Goal: Task Accomplishment & Management: Complete application form

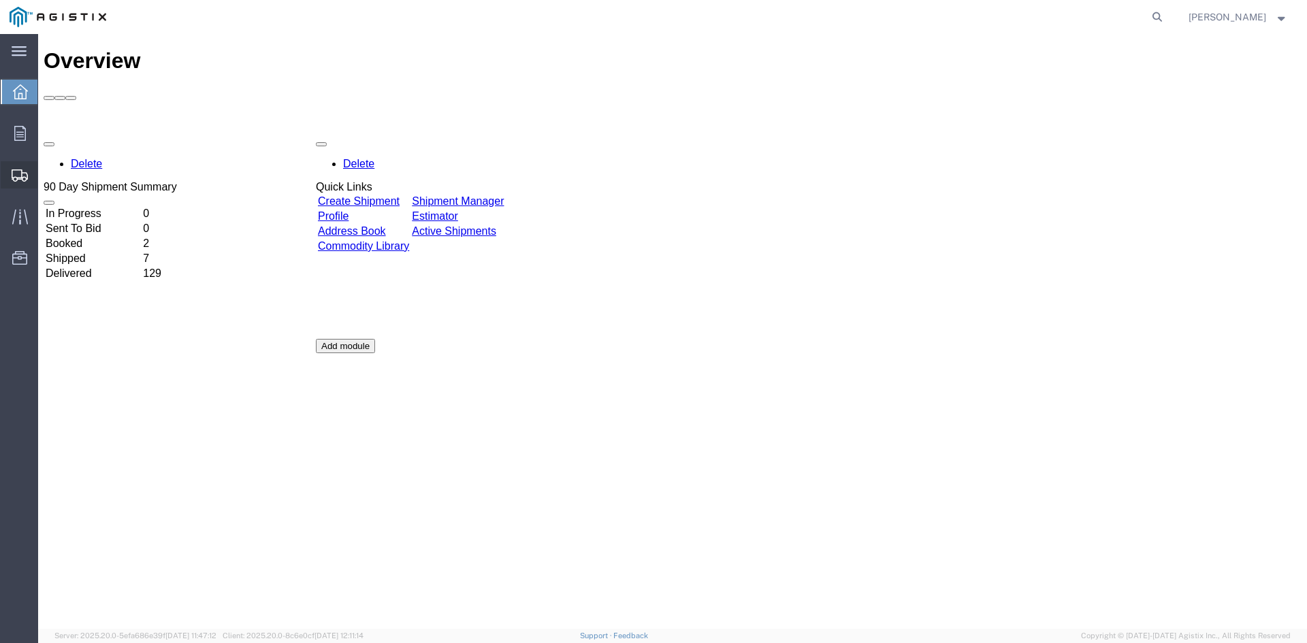
click at [0, 0] on span "Create Shipment" at bounding box center [0, 0] width 0 height 0
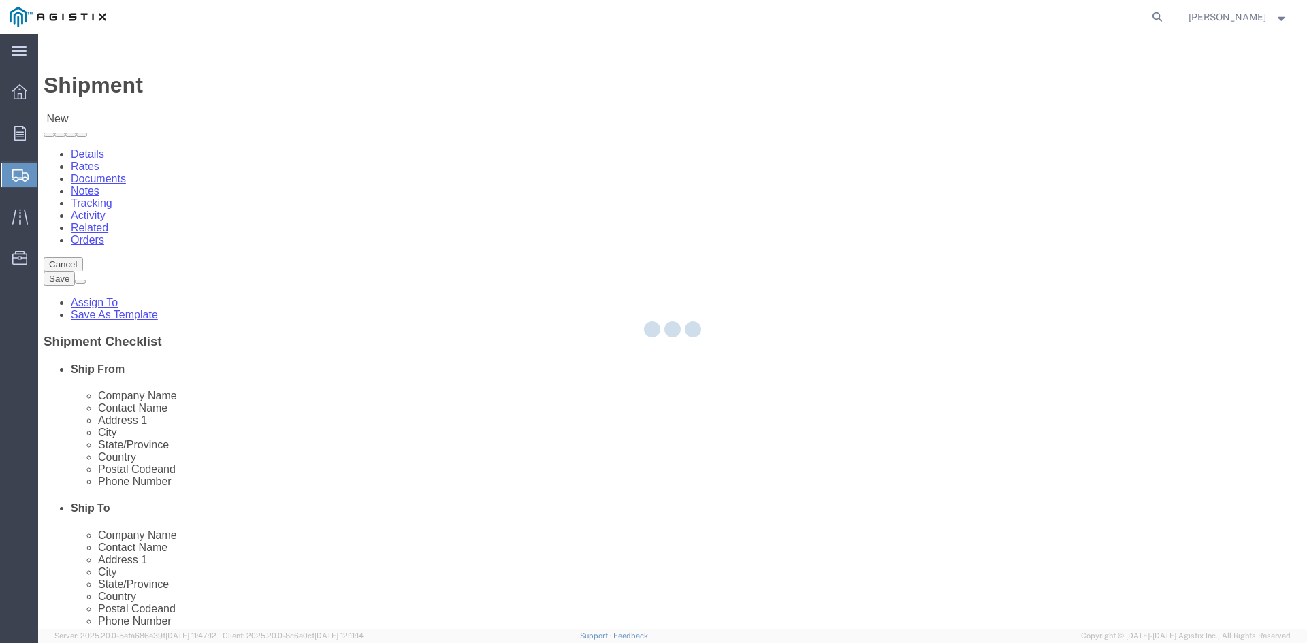
select select
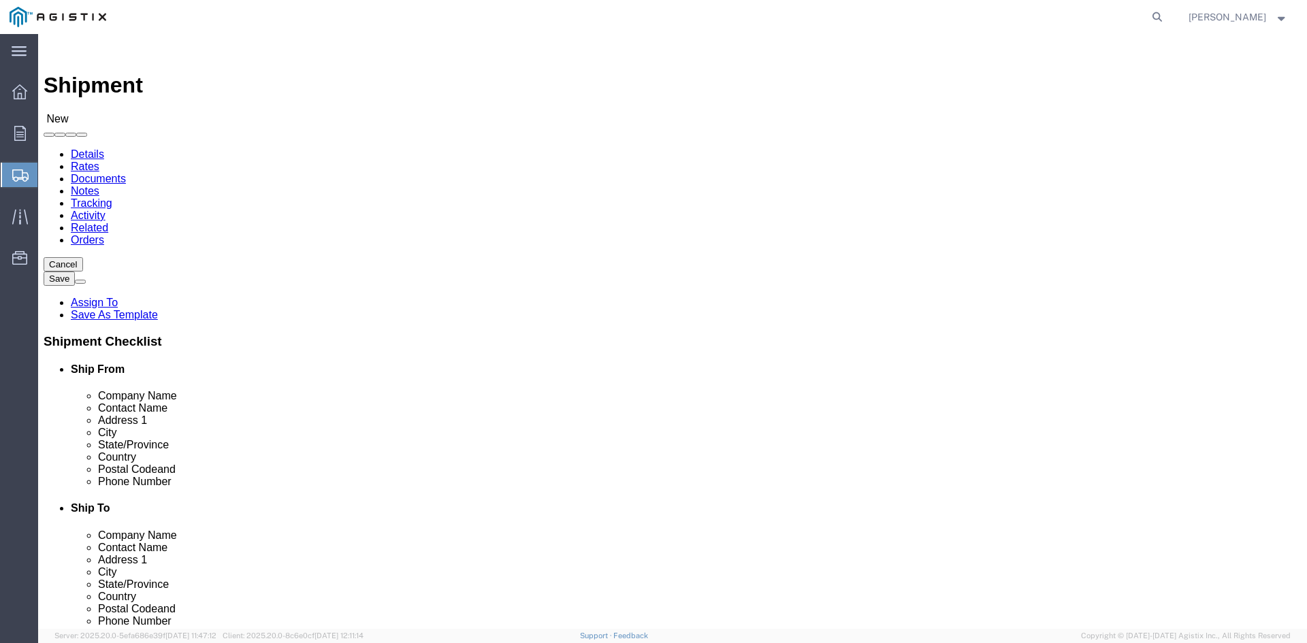
click select "Select PG&E Power Partners"
select select "9596"
click select "Select PG&E Power Partners"
select select
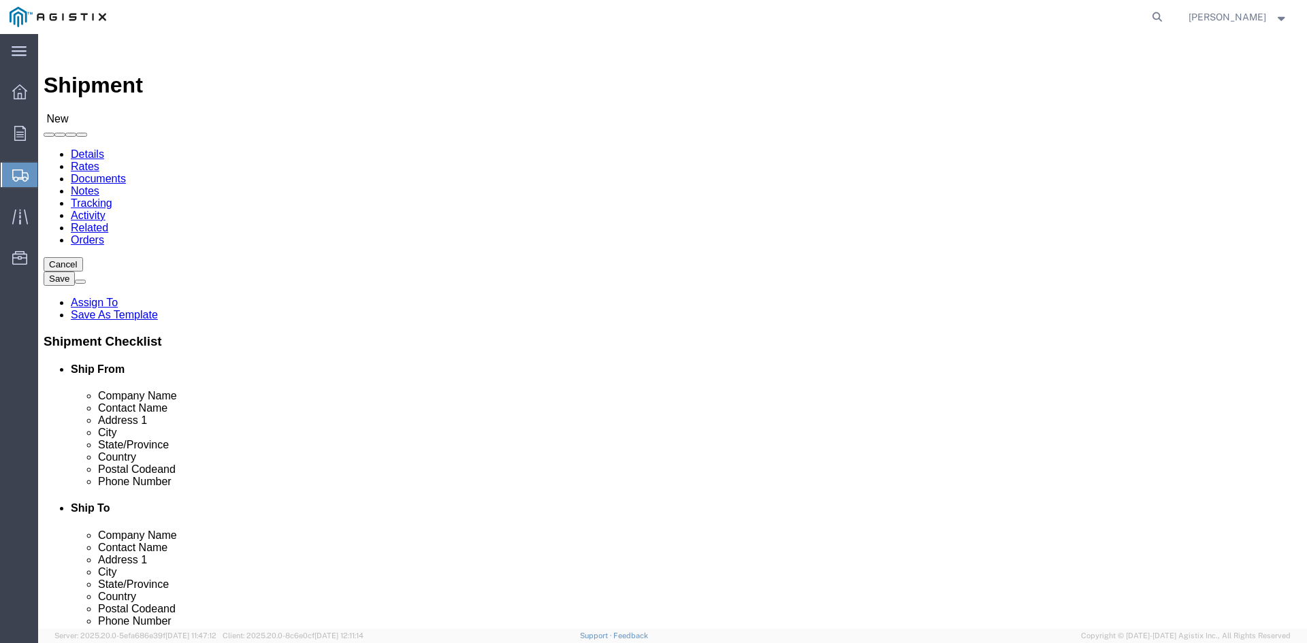
click input "text"
type input "[PERSON_NAME]"
click p "- Power Partners LLC - ([PERSON_NAME]) [STREET_ADDRESS][PERSON_NAME]"
select select "GA"
type input "[PERSON_NAME]"
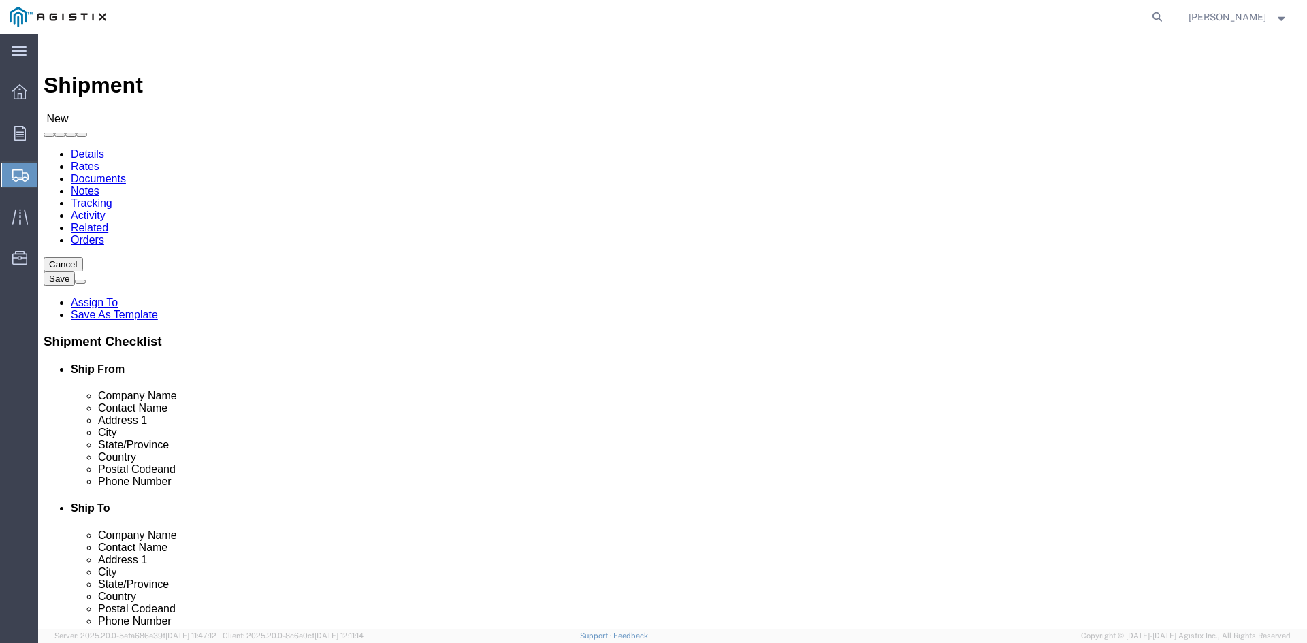
click select "Select All Others [GEOGRAPHIC_DATA] [GEOGRAPHIC_DATA] [GEOGRAPHIC_DATA] [GEOGRA…"
select select "23082"
click select "Select All Others [GEOGRAPHIC_DATA] [GEOGRAPHIC_DATA] [GEOGRAPHIC_DATA] [GEOGRA…"
click input "text"
type input "RECEIVING"
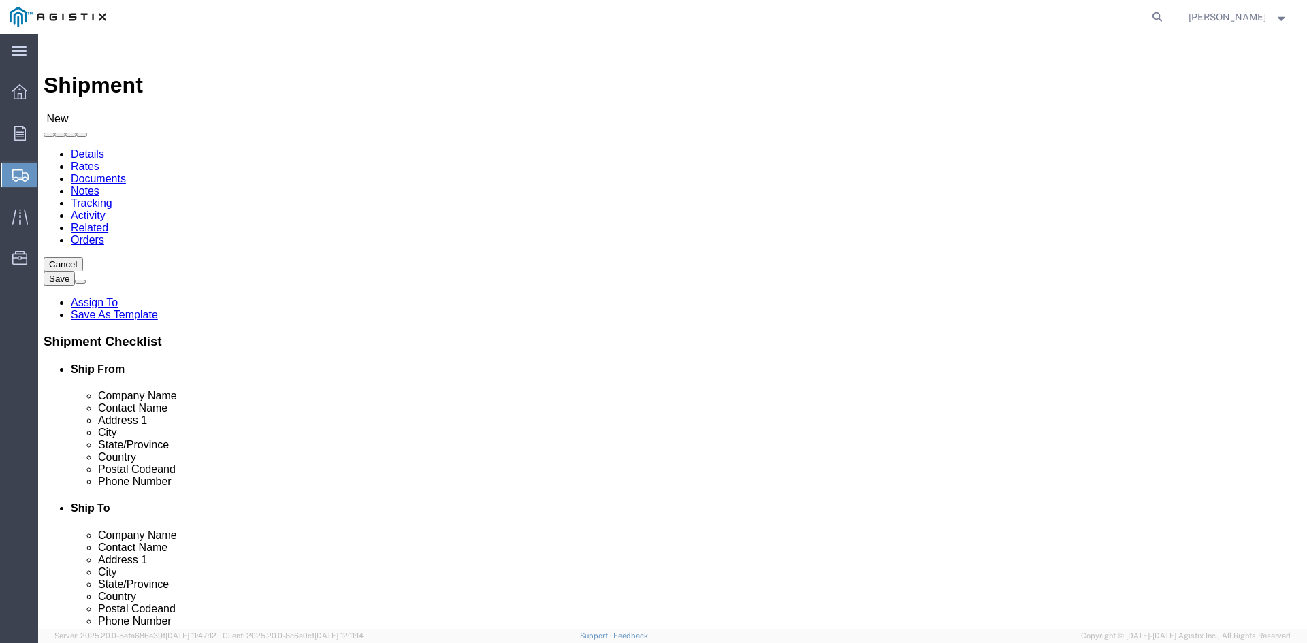
click p "- PGE - (Receiving Department) [STREET_ADDRESS]"
select select "CA"
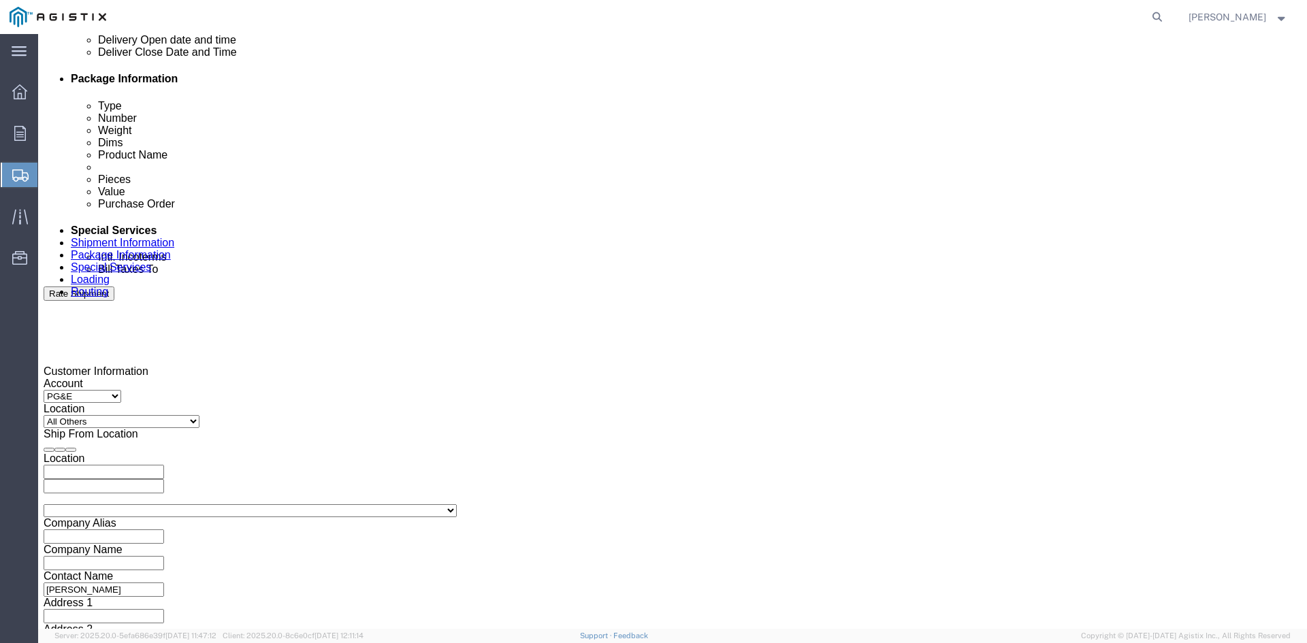
scroll to position [681, 0]
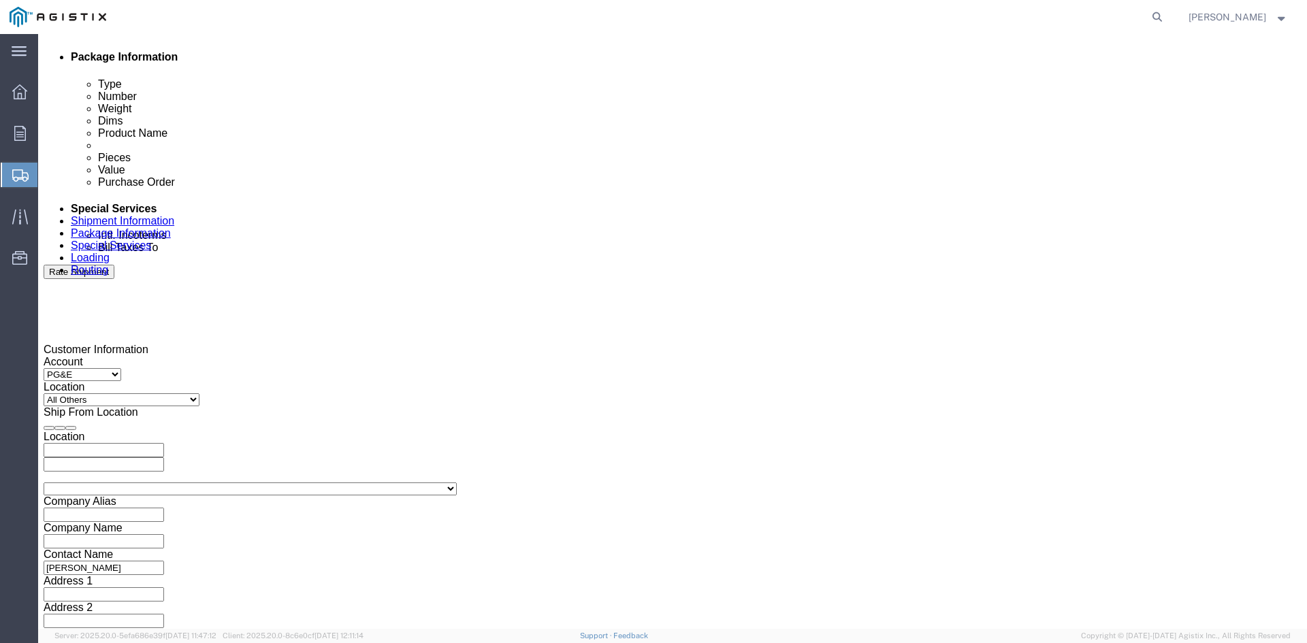
type input "Receiving Department"
drag, startPoint x: 117, startPoint y: 412, endPoint x: 125, endPoint y: 410, distance: 7.6
click div "Pickup Start Date Pickup Start Time Pickup Open Date and Time [DATE] 4:00 PM"
click div "[DATE] 4:00 PM"
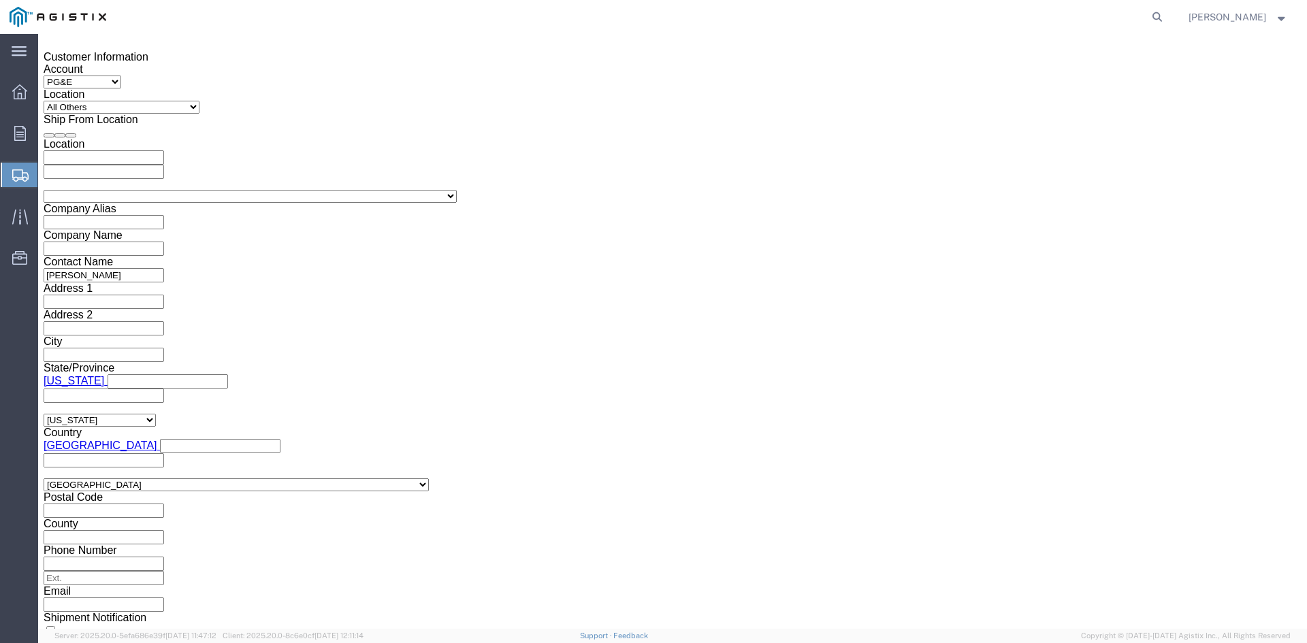
click input "4:00 PM"
click input "11:00 PM"
type input "11:00AM"
click button "Apply"
click div "[DATE] 12:00 PM"
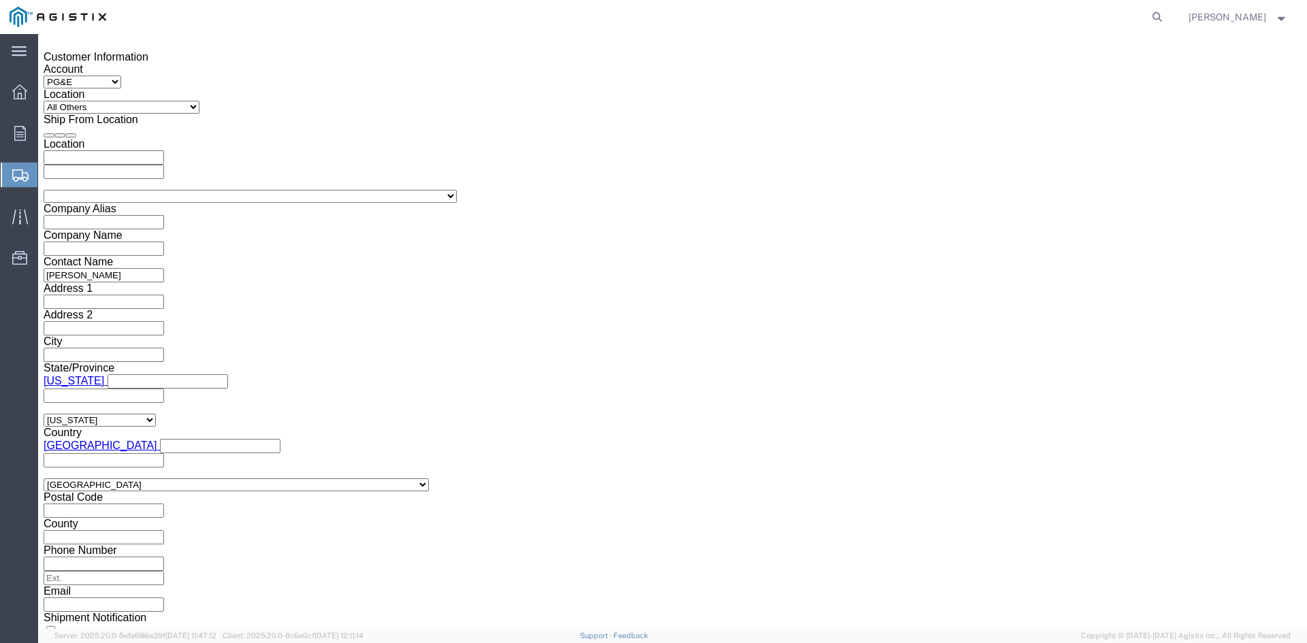
type input "5:00 PM"
click button "Apply"
click div
click input "6:00 PM"
click input "7:00 PM"
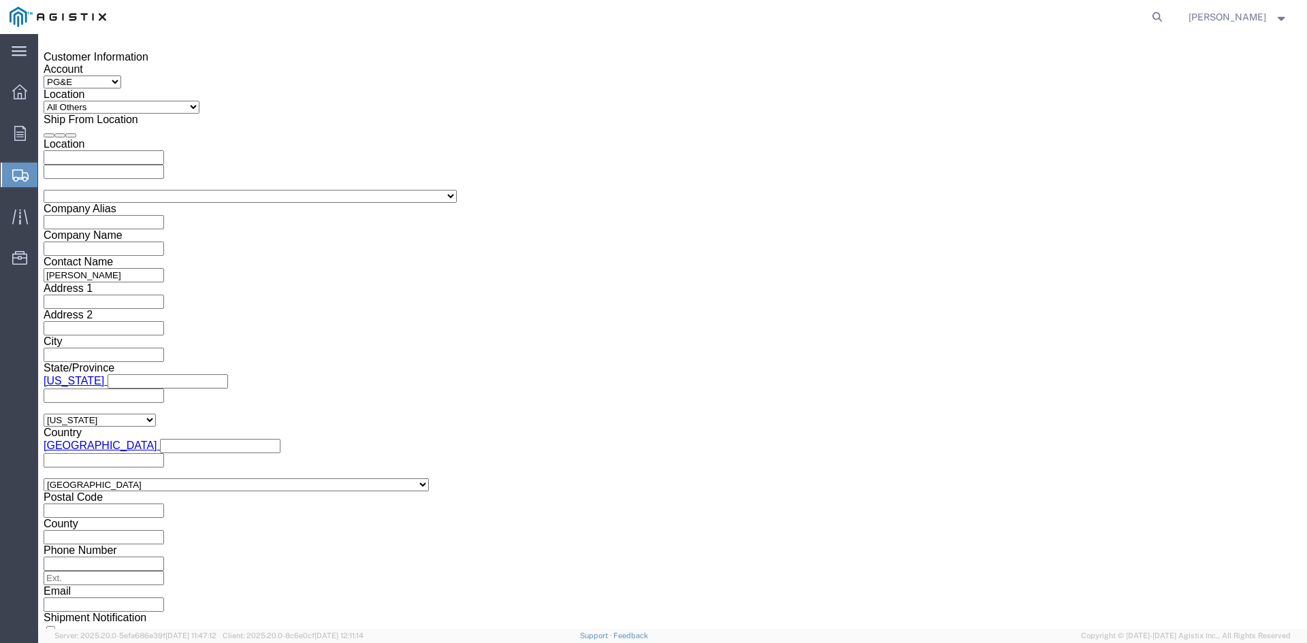
click input "7:30 PM"
type input "7:30 AM"
click button "Apply"
click div
click input "2:30 AM"
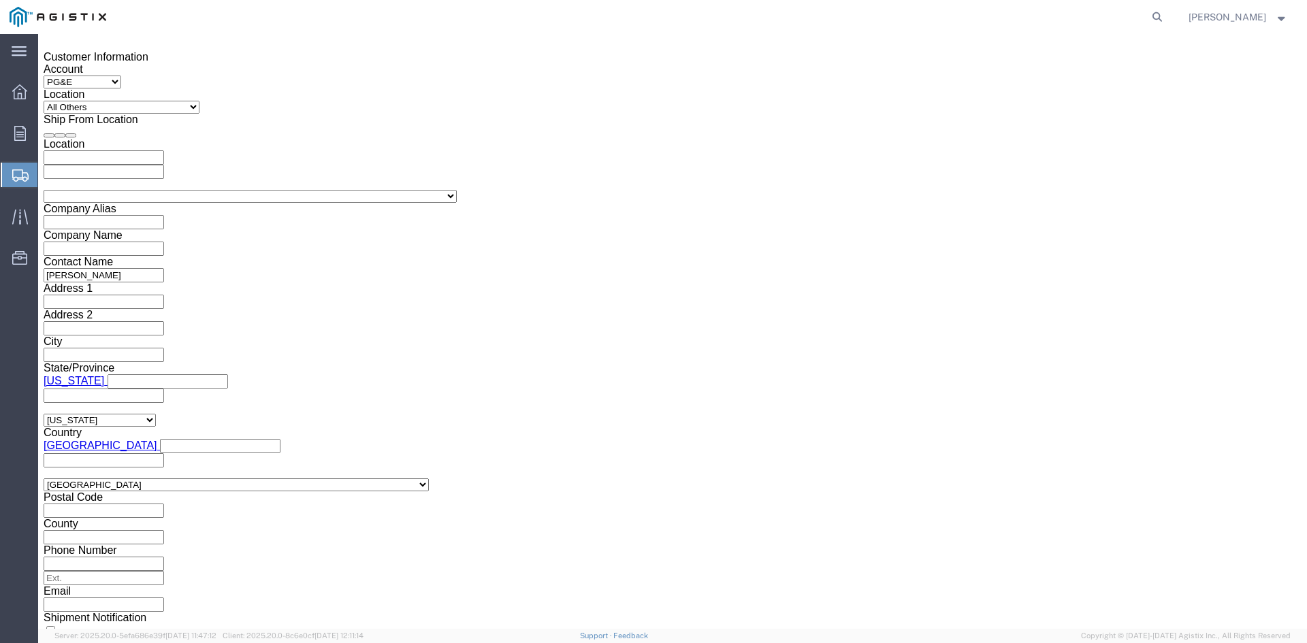
click input "2:00 AM"
type input "2:00 PM"
click button "Apply"
click input "text"
type input "3501410638"
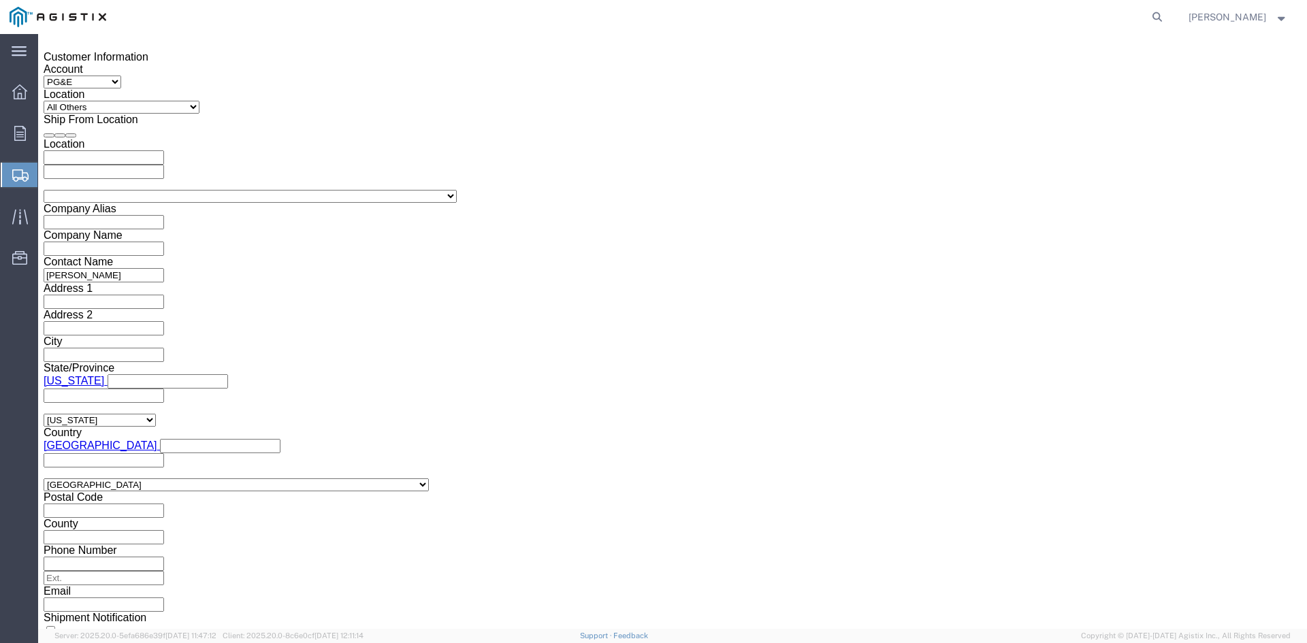
click select "Select Account Type Activity ID Airline Appointment Number ASN Batch Request # …"
select select "BOL"
click select "Select Account Type Activity ID Airline Appointment Number ASN Batch Request # …"
click input "text"
type input "9943184"
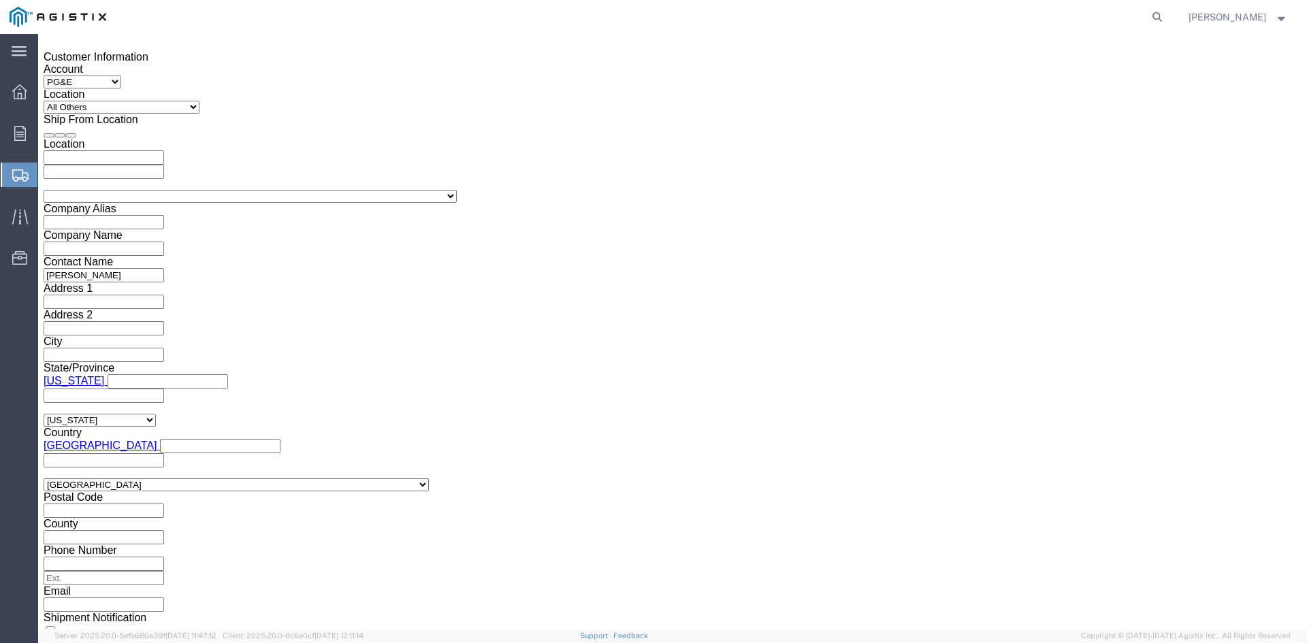
click select "Select Air Less than Truckload Multi-Leg Ocean Freight Rail Small Parcel Truckl…"
select select "TL"
click select "Select Air Less than Truckload Multi-Leg Ocean Freight Rail Small Parcel Truckl…"
click select "Select 1-Ton (PSS) 10 Wheel 10 Yard Dump Truck 20 Yard Dump Truck Bobtail Botto…"
select select "FLBD"
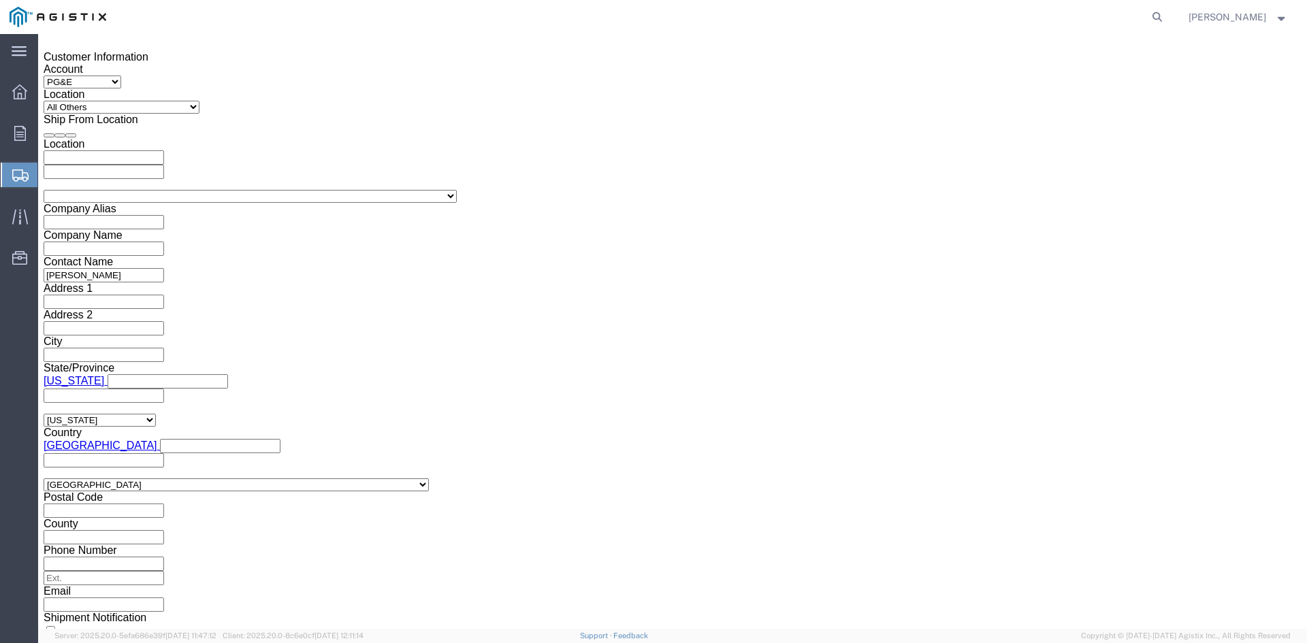
click select "Select 1-Ton (PSS) 10 Wheel 10 Yard Dump Truck 20 Yard Dump Truck Bobtail Botto…"
click button "Continue"
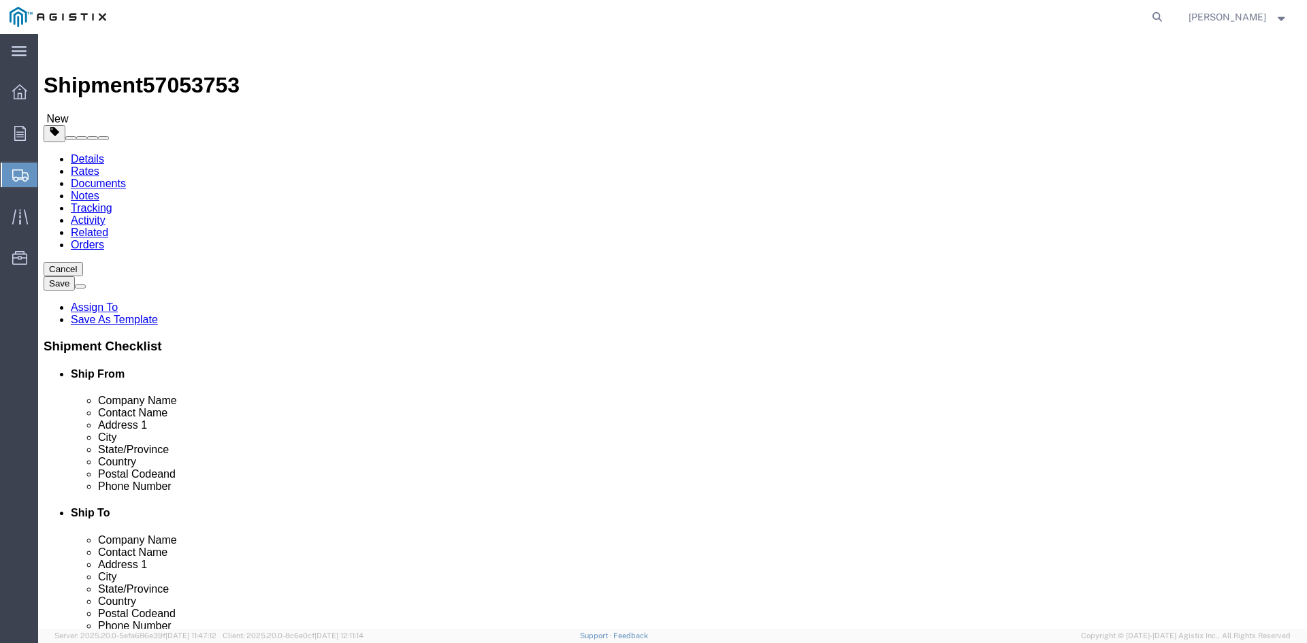
click select "Select Bulk Bundle(s) Cardboard Box(es) Carton(s) Crate(s) Drum(s) (Fiberboard)…"
select select "PSNS"
click select "Select Bulk Bundle(s) Cardboard Box(es) Carton(s) Crate(s) Drum(s) (Fiberboard)…"
click input "text"
type input "1"
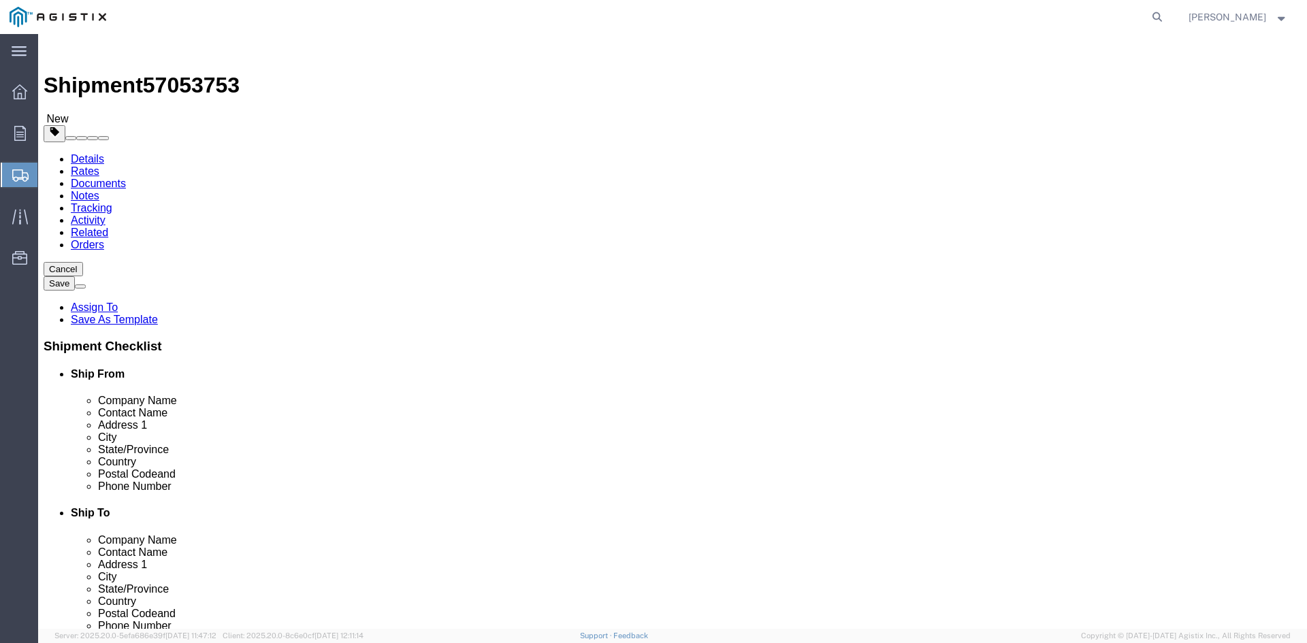
drag, startPoint x: 199, startPoint y: 290, endPoint x: 182, endPoint y: 289, distance: 17.7
click div "1"
type input "85"
click input "text"
type input "26"
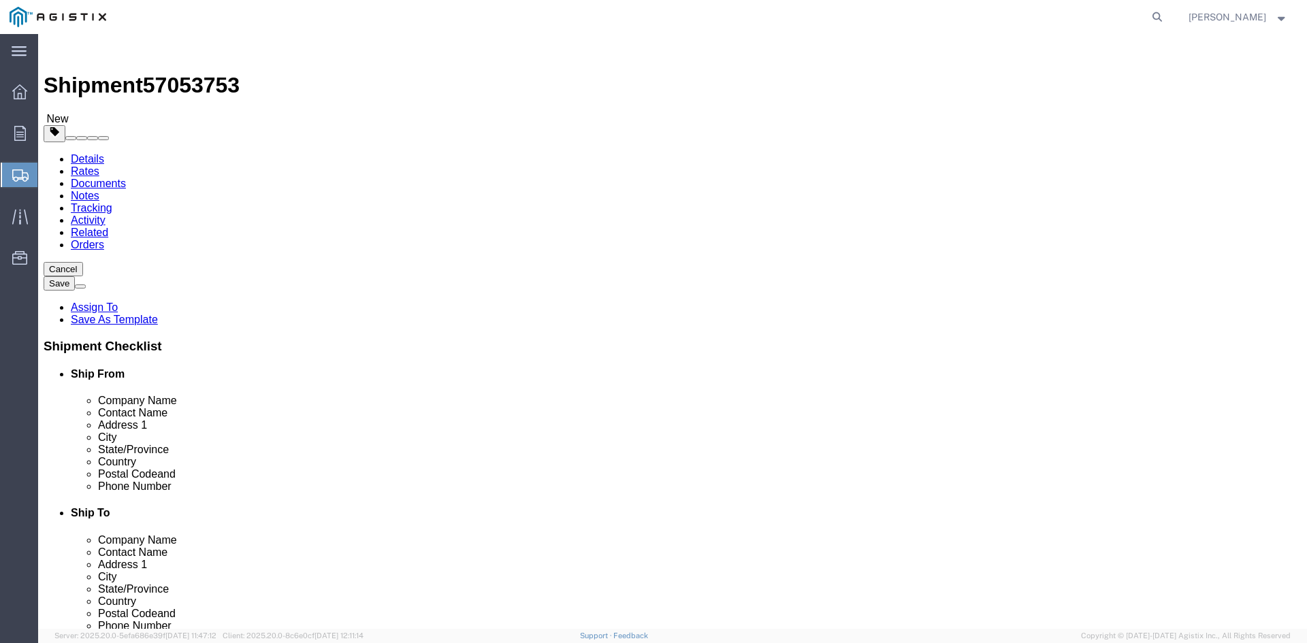
click input "text"
type input "26"
drag, startPoint x: 330, startPoint y: 314, endPoint x: 354, endPoint y: 314, distance: 23.8
click input "text"
type input "32.75"
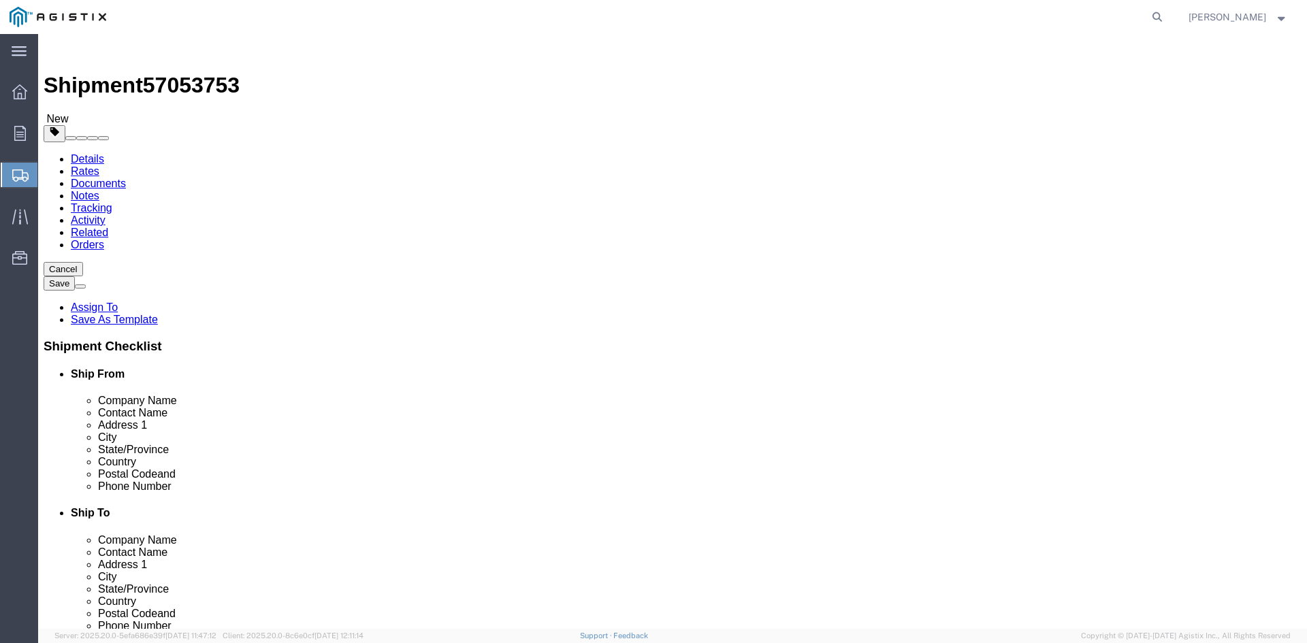
drag, startPoint x: 211, startPoint y: 339, endPoint x: 137, endPoint y: 341, distance: 74.2
click div "Weight 0.00 Select kgs lbs Ship. t°"
type input "28868.96"
click link "Add Content"
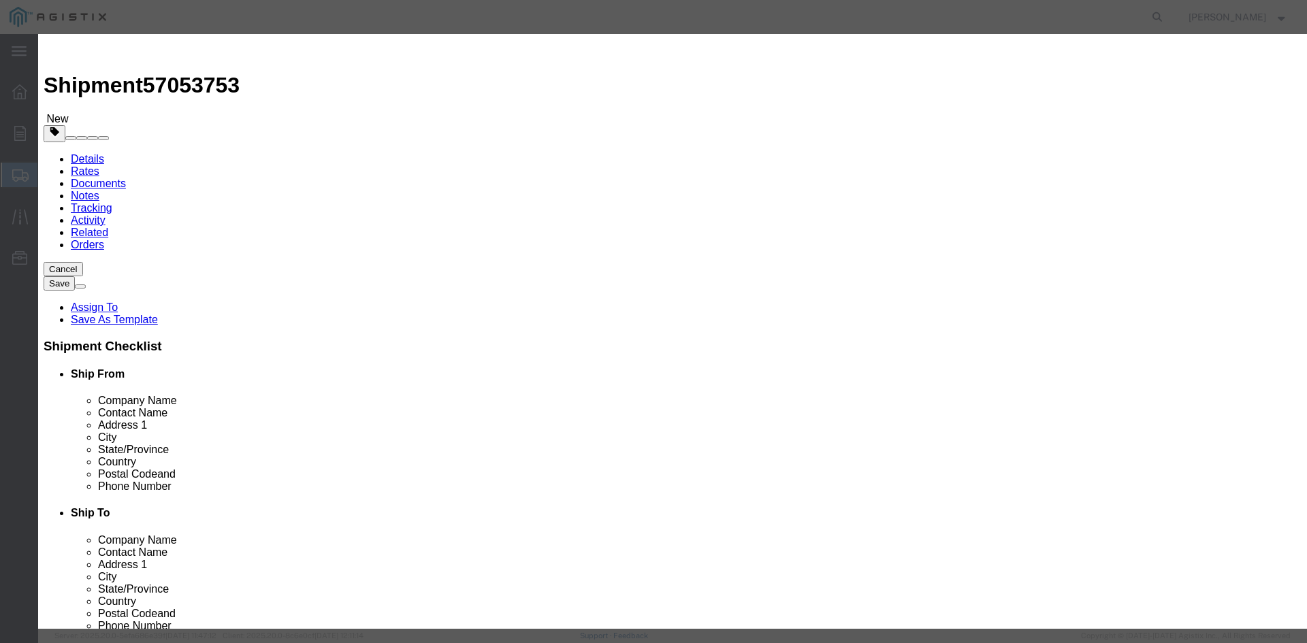
click input "text"
type input "Overhead Transformer"
drag, startPoint x: 419, startPoint y: 128, endPoint x: 371, endPoint y: 125, distance: 47.7
click div "Pieces Number of pieces inside all the packages 0 Select Bag Barrels 100Board F…"
type input "85"
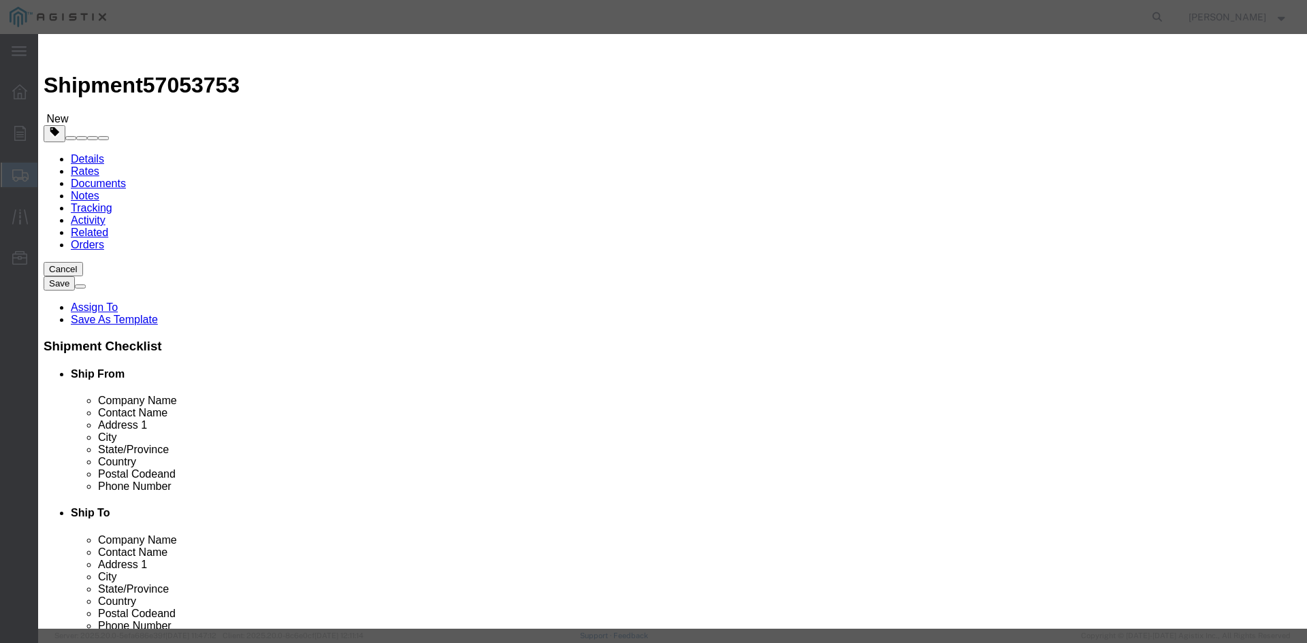
click input "text"
type input "1"
click select "Select 50 55 60 65 70 85 92.5 100 125 175 250 300 400"
select select "55"
click select "Select 50 55 60 65 70 85 92.5 100 125 175 250 300 400"
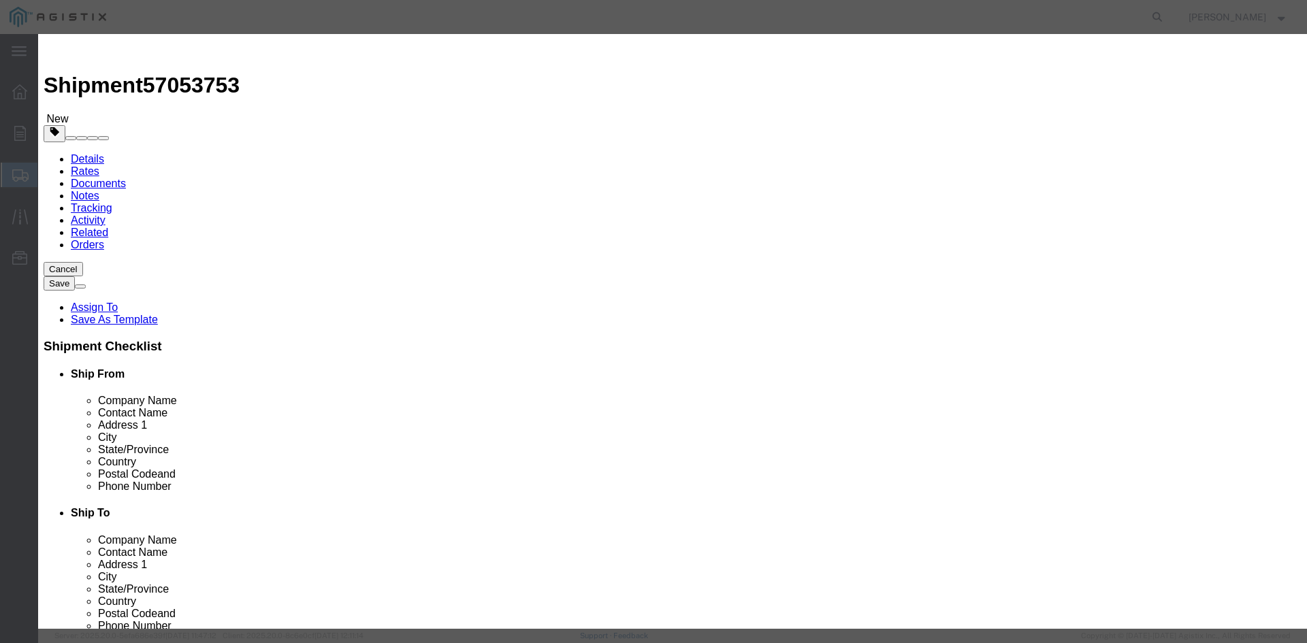
click button "Save & Close"
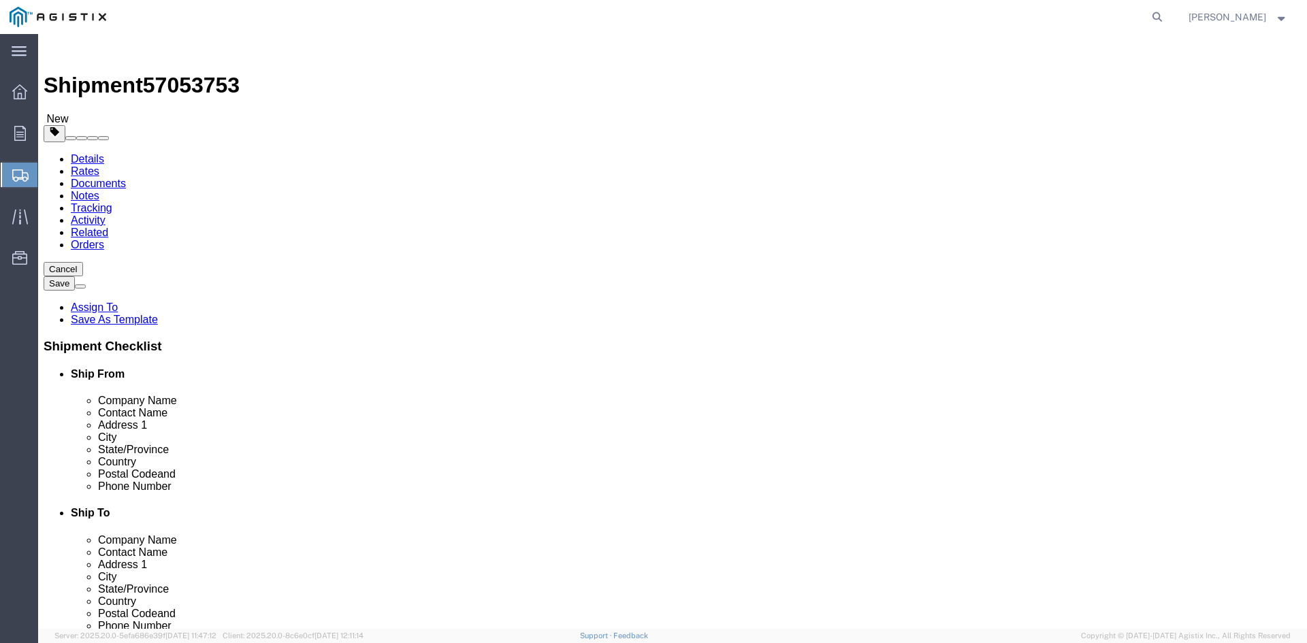
click link "Add Package"
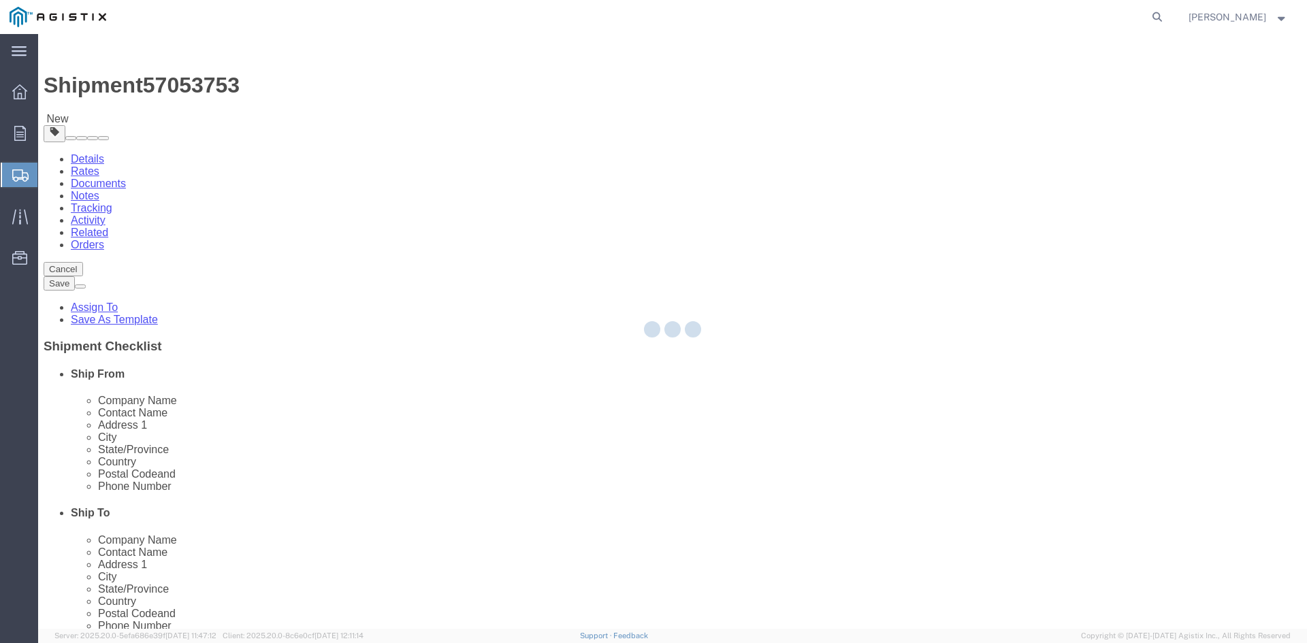
select select "PSNS"
select select "CBOX"
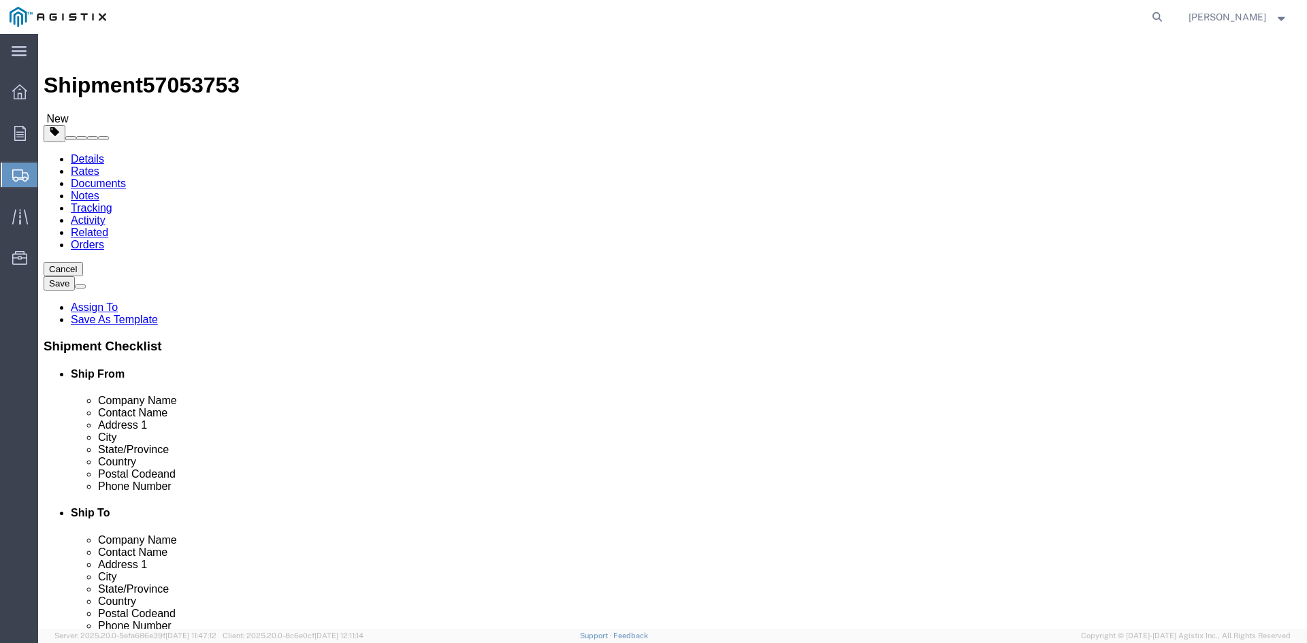
click span "button"
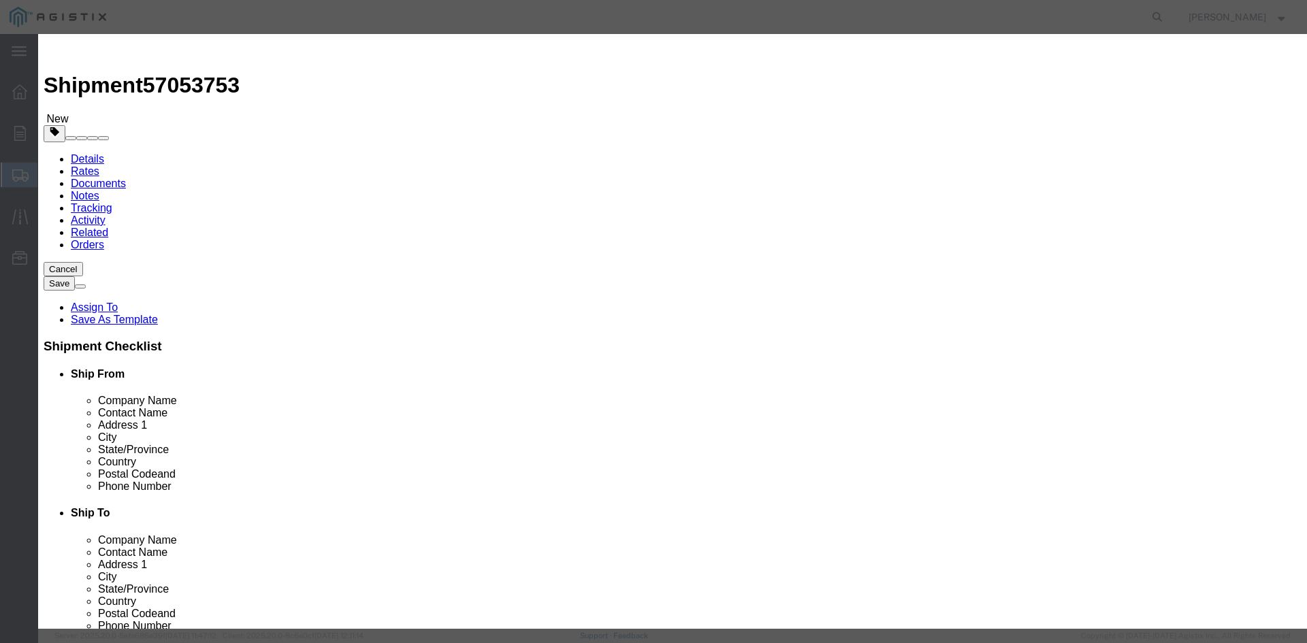
click button "Yes"
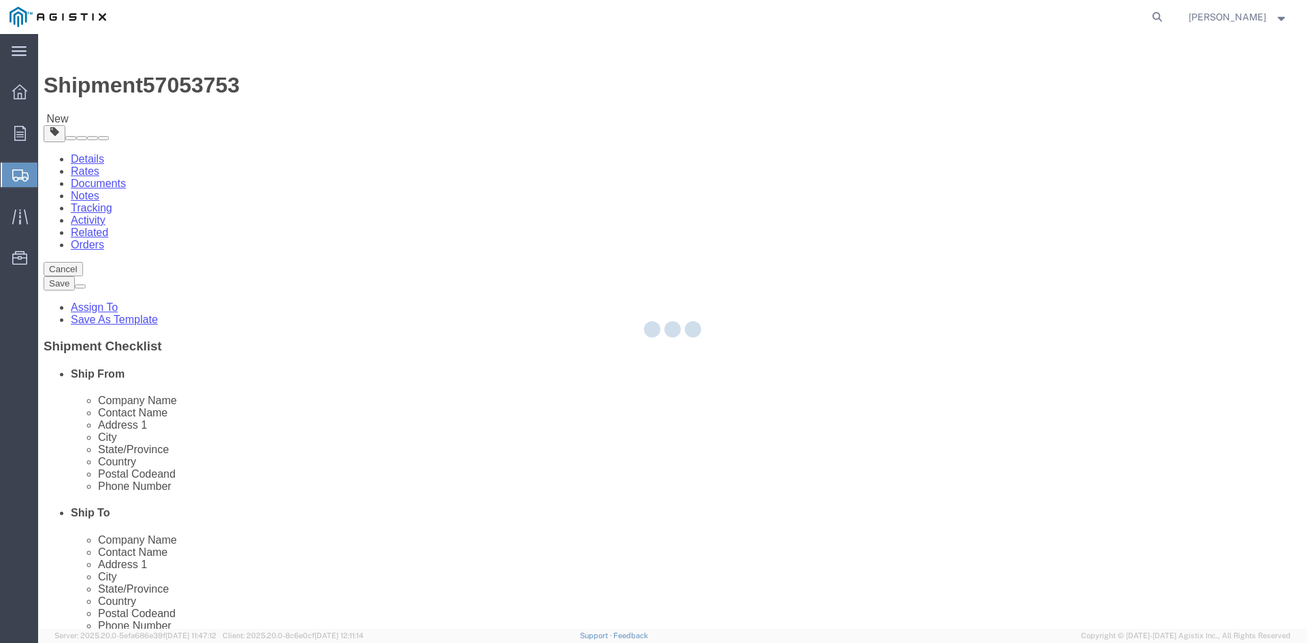
select select "PSNS"
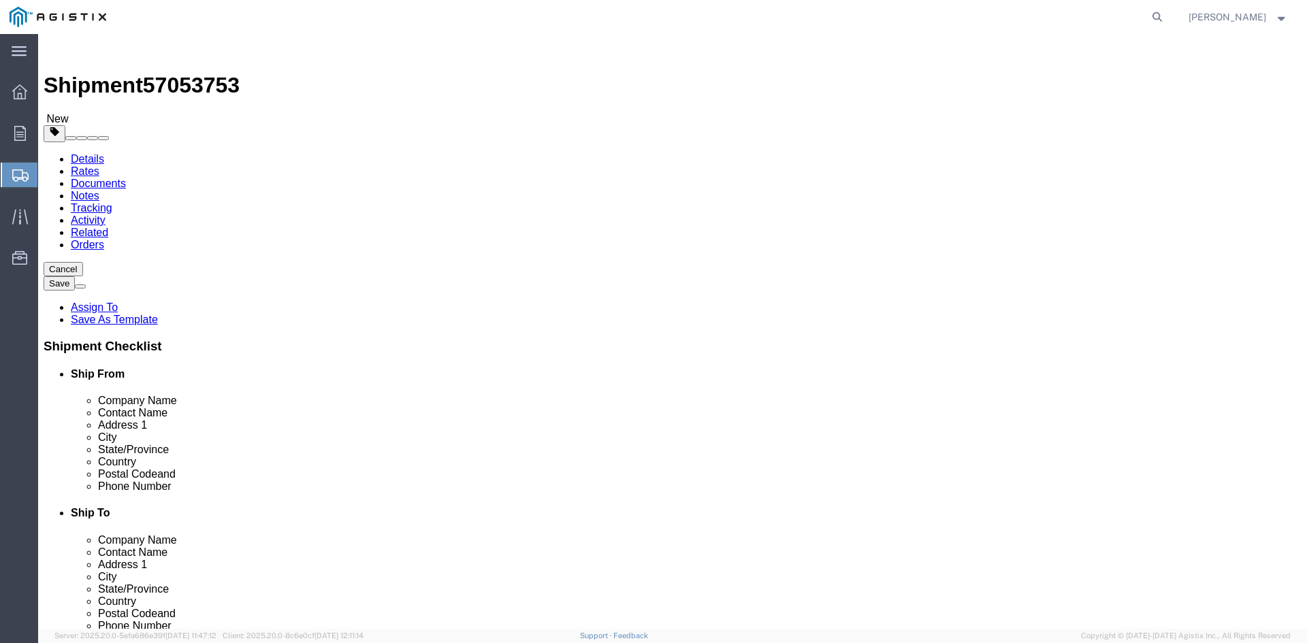
click icon
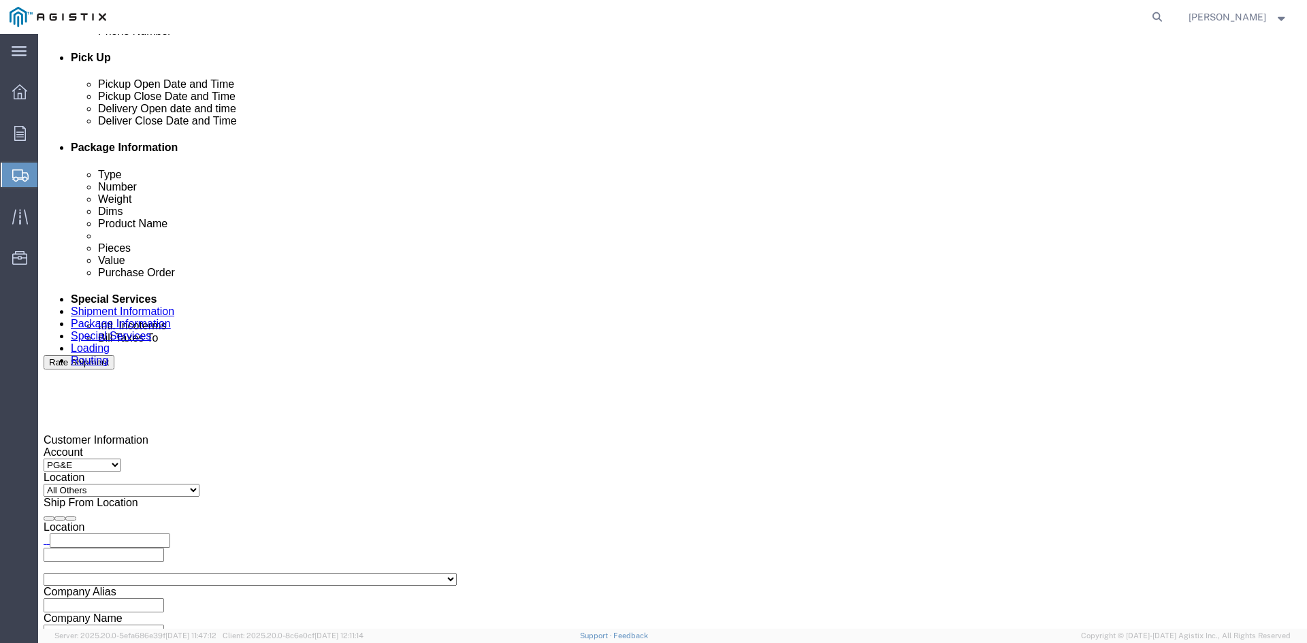
scroll to position [613, 0]
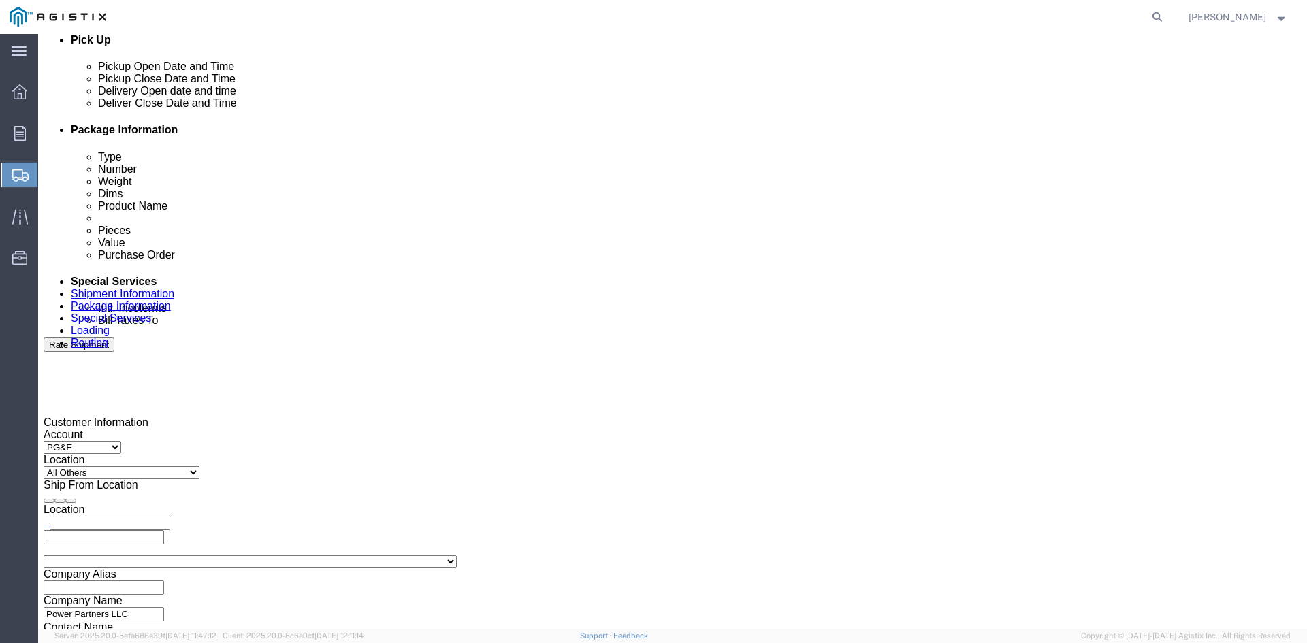
click input "text"
type input "[EMAIL_ADDRESS][DOMAIN_NAME]"
type input "z"
type input "sh"
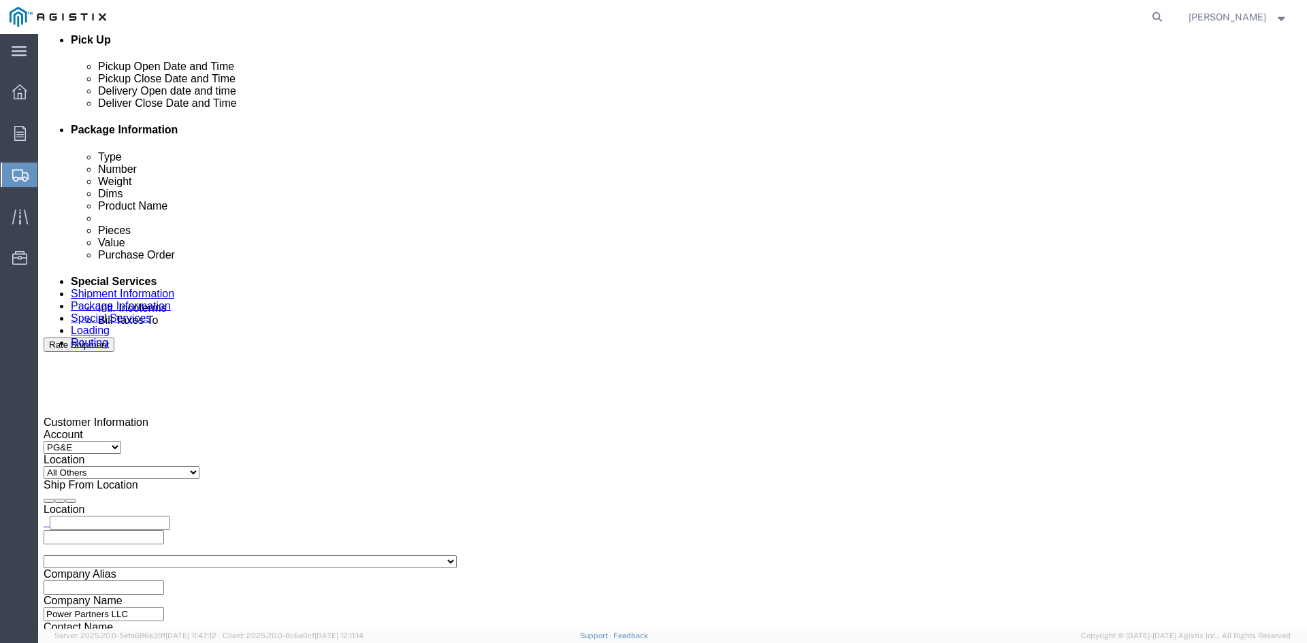
type input "ke"
type input "pri"
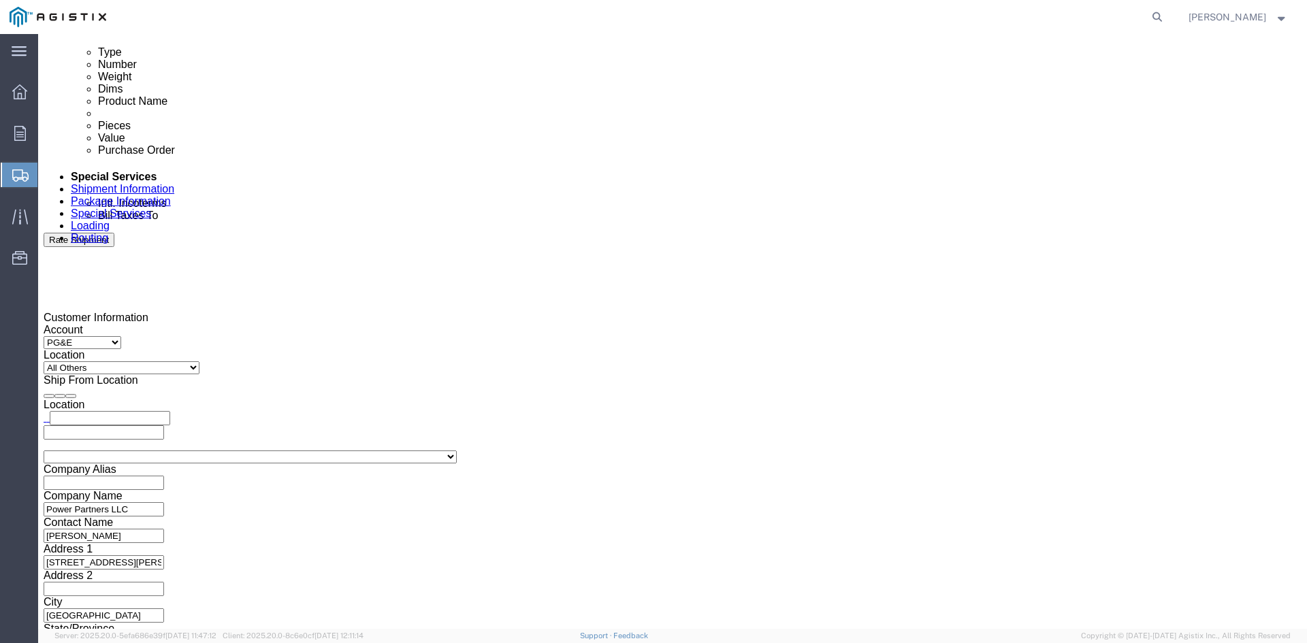
scroll to position [817, 0]
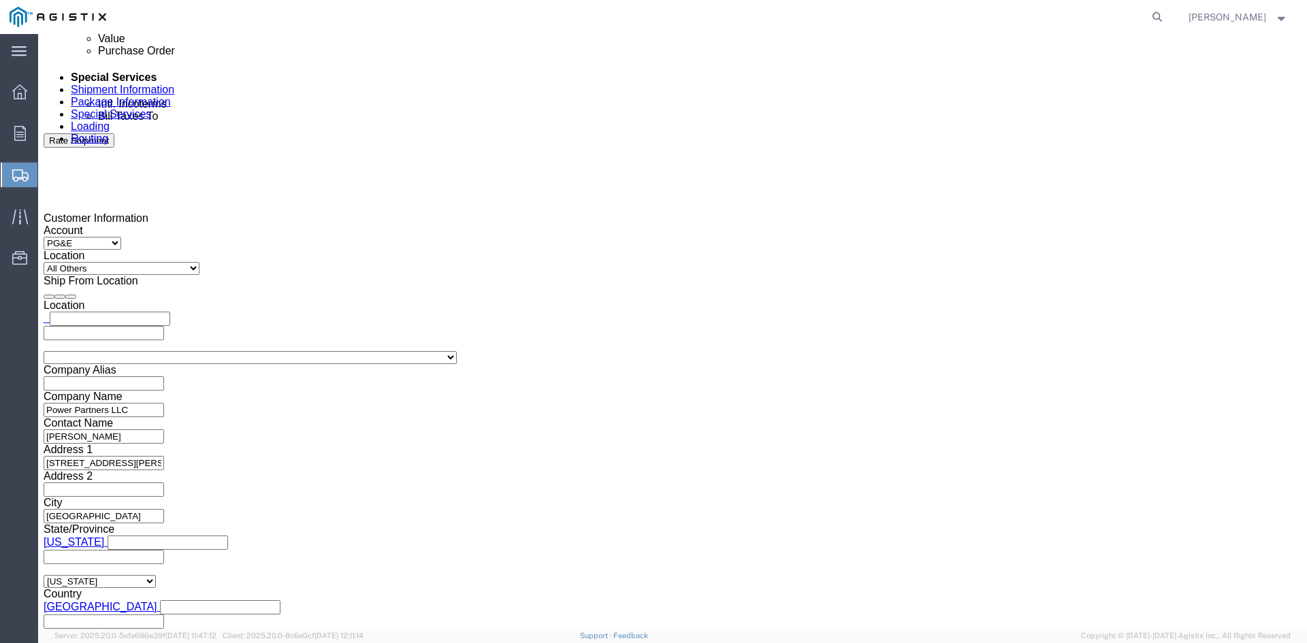
click button "Rate Shipment"
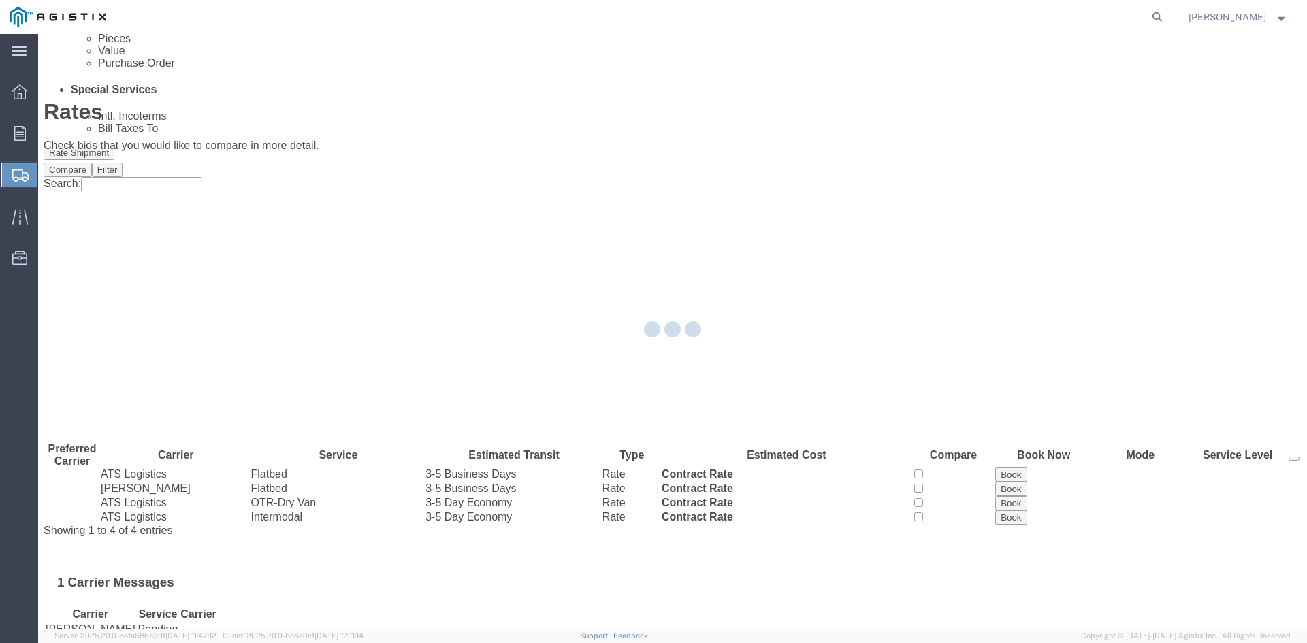
scroll to position [0, 0]
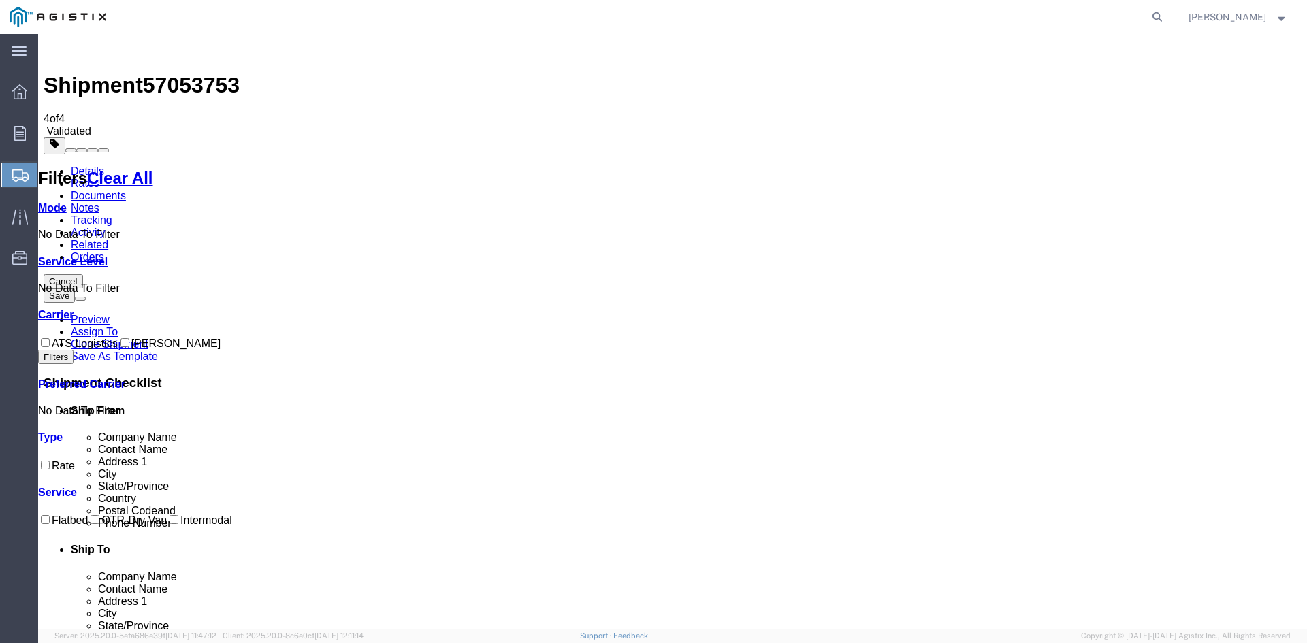
click at [50, 338] on input "ATS Logistics" at bounding box center [45, 342] width 9 height 9
checkbox input "true"
